Goal: Task Accomplishment & Management: Manage account settings

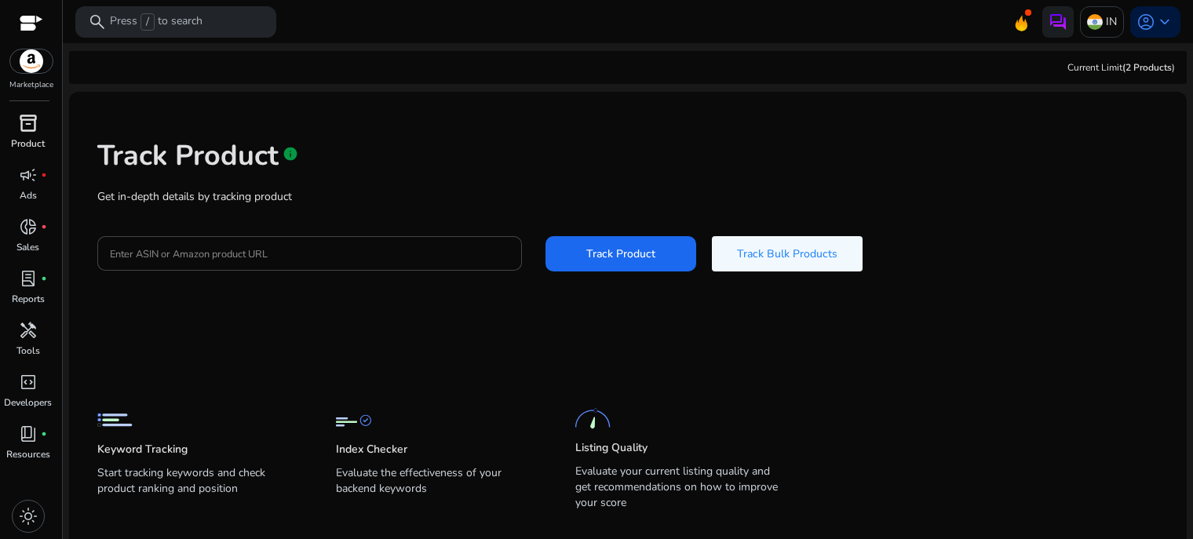
click at [35, 134] on div "inventory_2" at bounding box center [28, 123] width 44 height 25
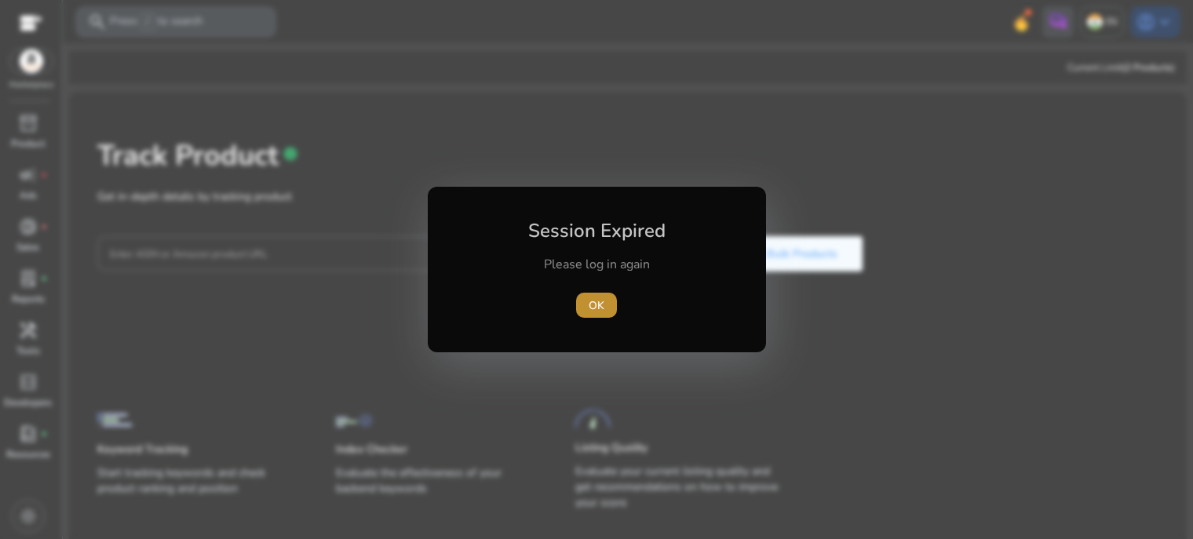
click at [603, 300] on span "OK" at bounding box center [596, 305] width 16 height 16
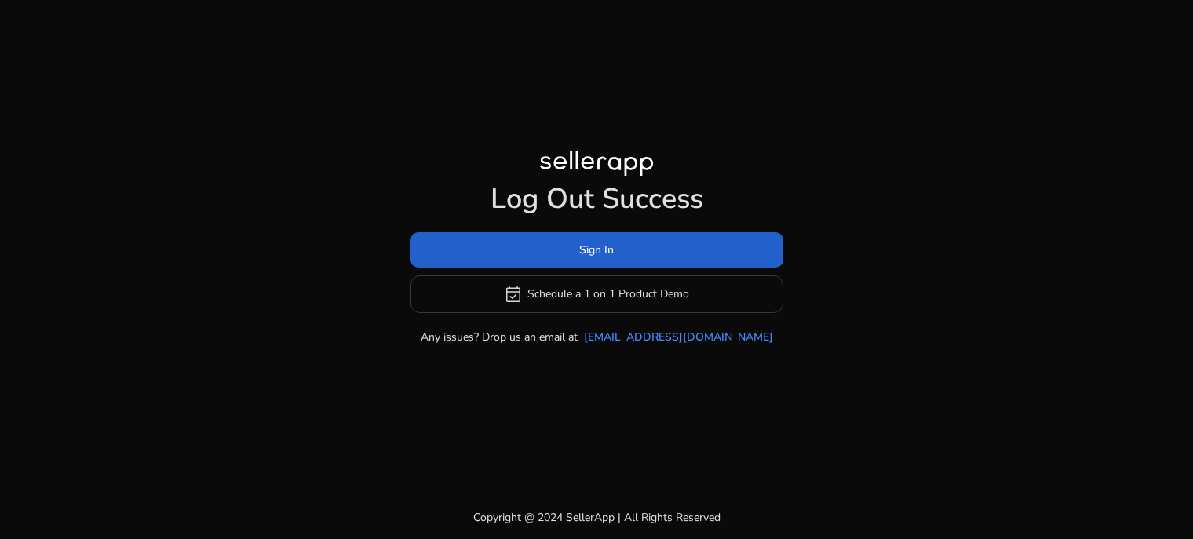
click at [659, 254] on span at bounding box center [596, 250] width 373 height 38
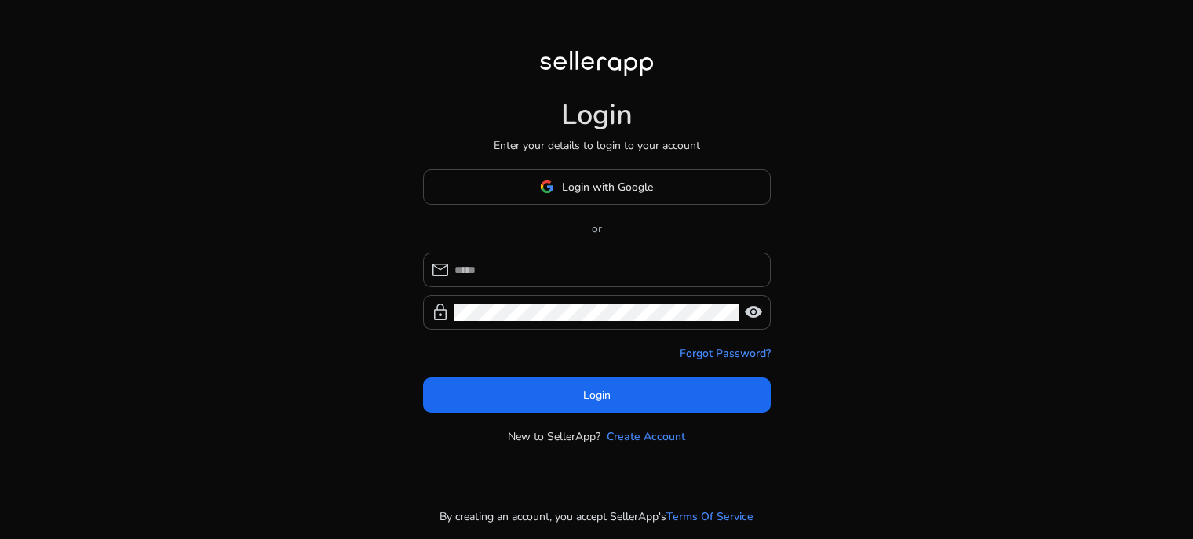
type input "**********"
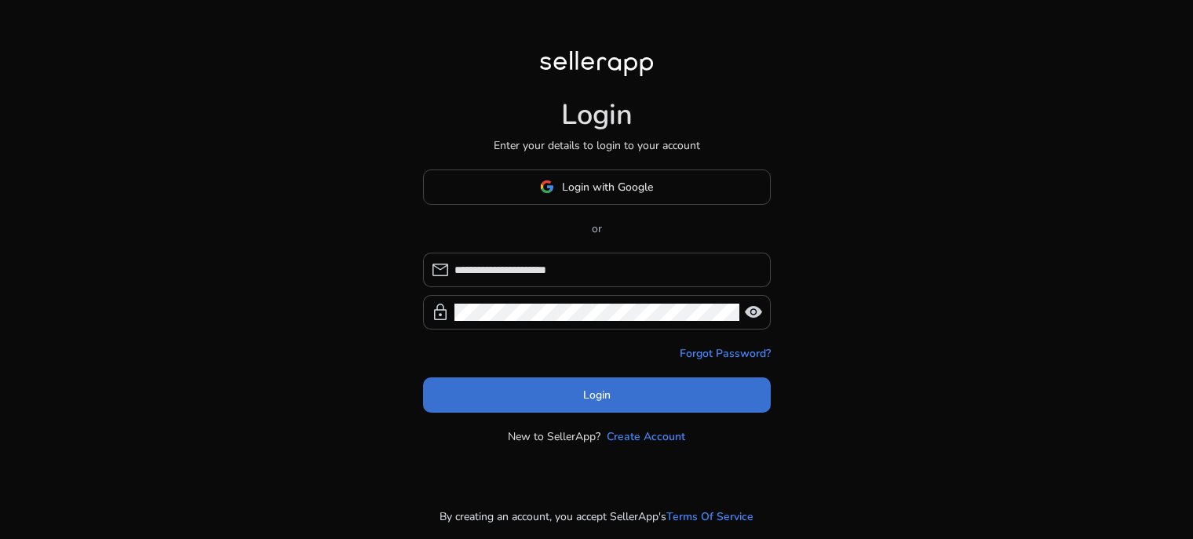
click at [605, 388] on span "Login" at bounding box center [596, 395] width 27 height 16
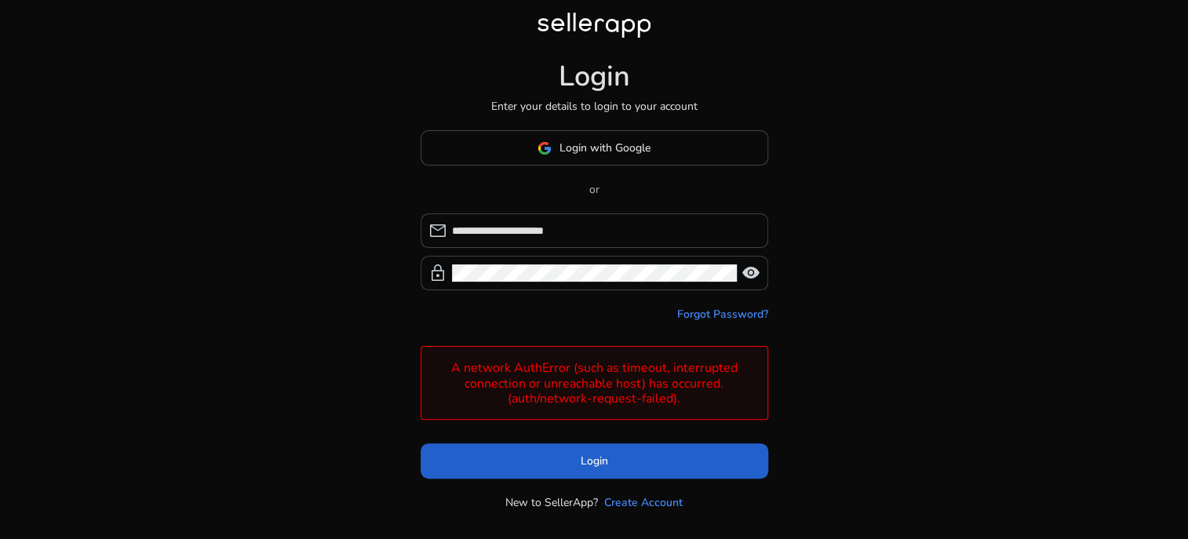
click at [587, 457] on span "Login" at bounding box center [594, 461] width 27 height 16
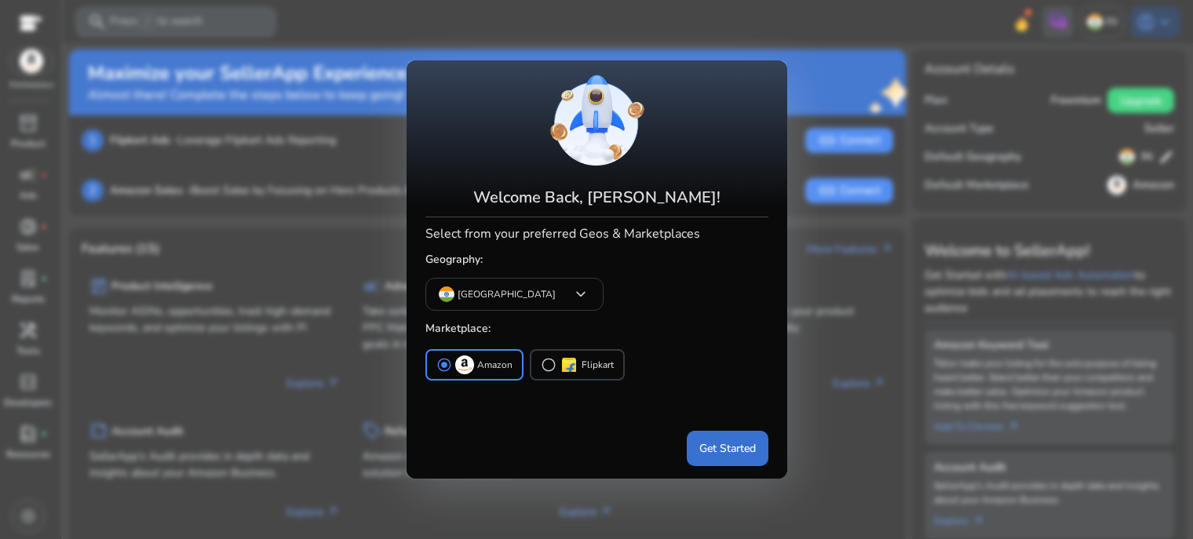
click at [737, 446] on span "Get Started" at bounding box center [727, 448] width 56 height 16
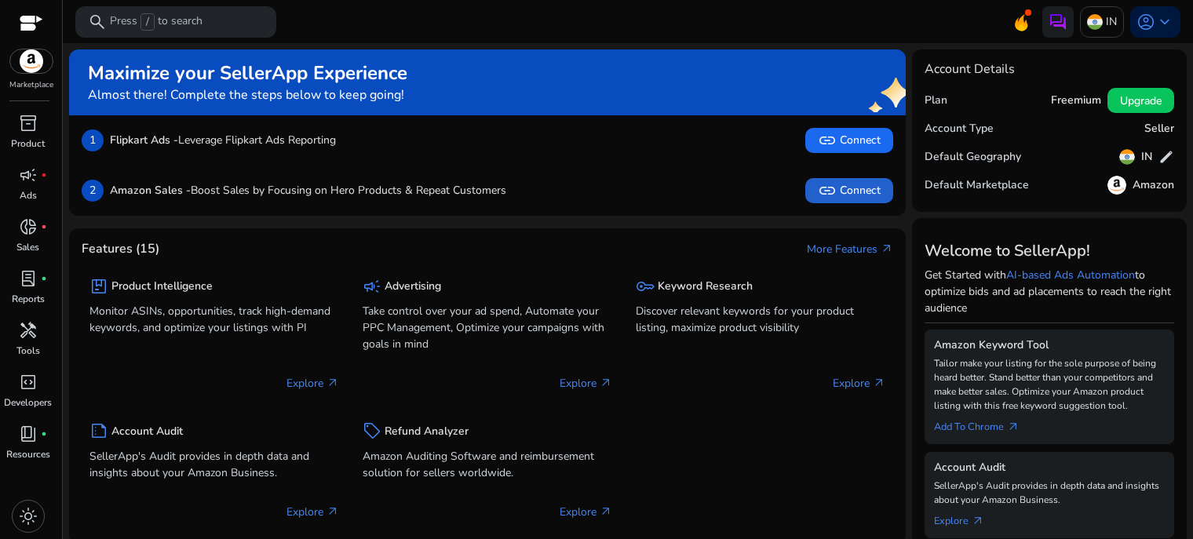
click at [843, 194] on span "link Connect" at bounding box center [848, 190] width 63 height 19
